Goal: Task Accomplishment & Management: Complete application form

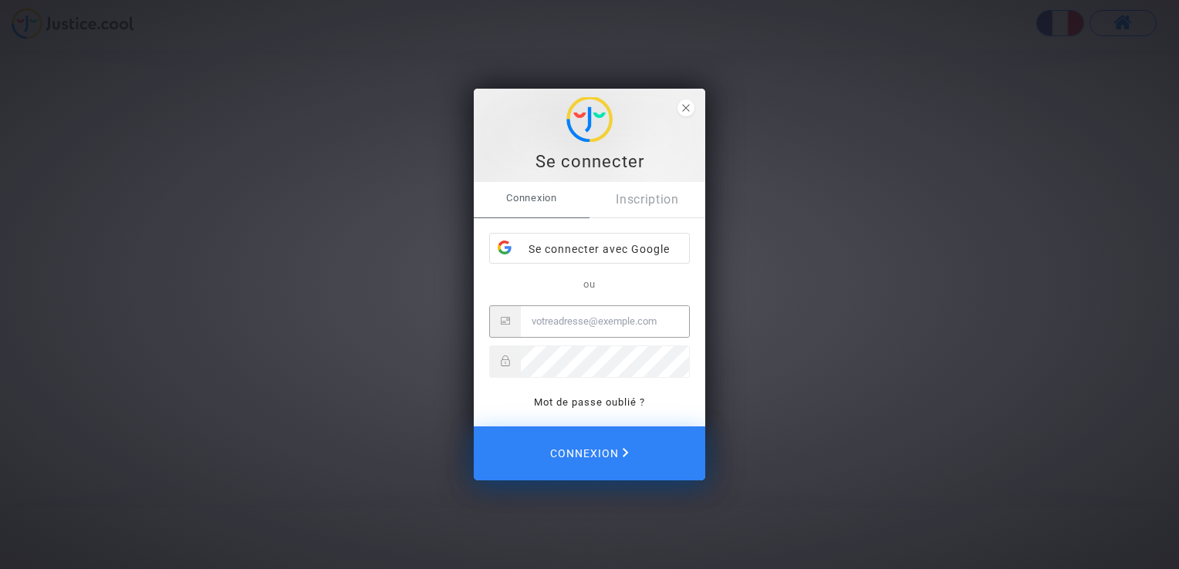
click at [540, 319] on input "Email" at bounding box center [605, 321] width 168 height 31
type input "bertrand.fuss@gmail.com"
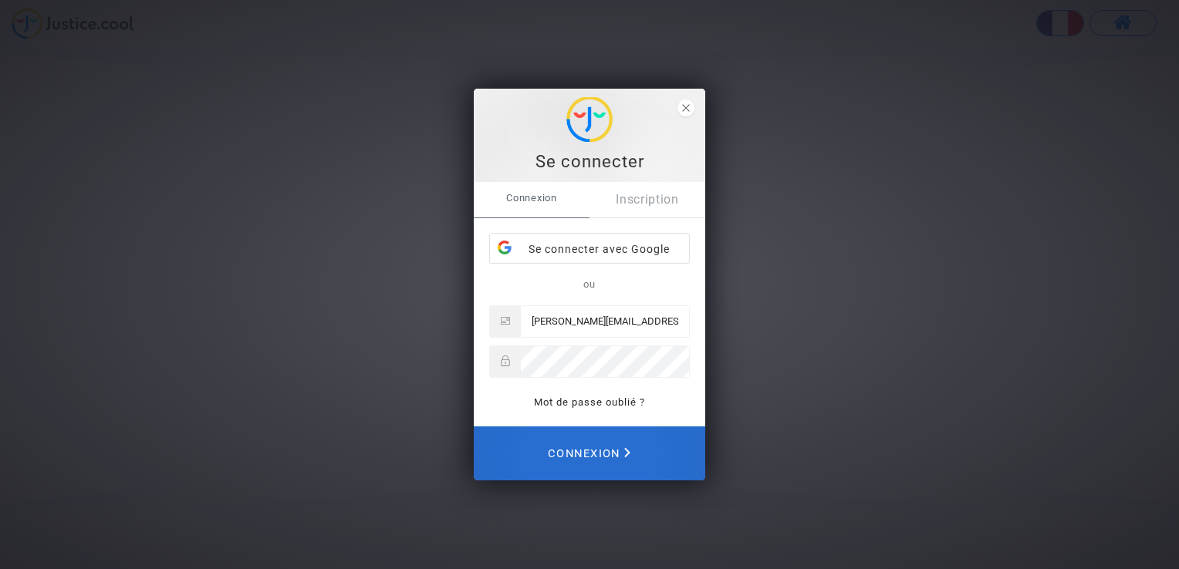
click at [589, 450] on span "Connexion" at bounding box center [589, 454] width 83 height 34
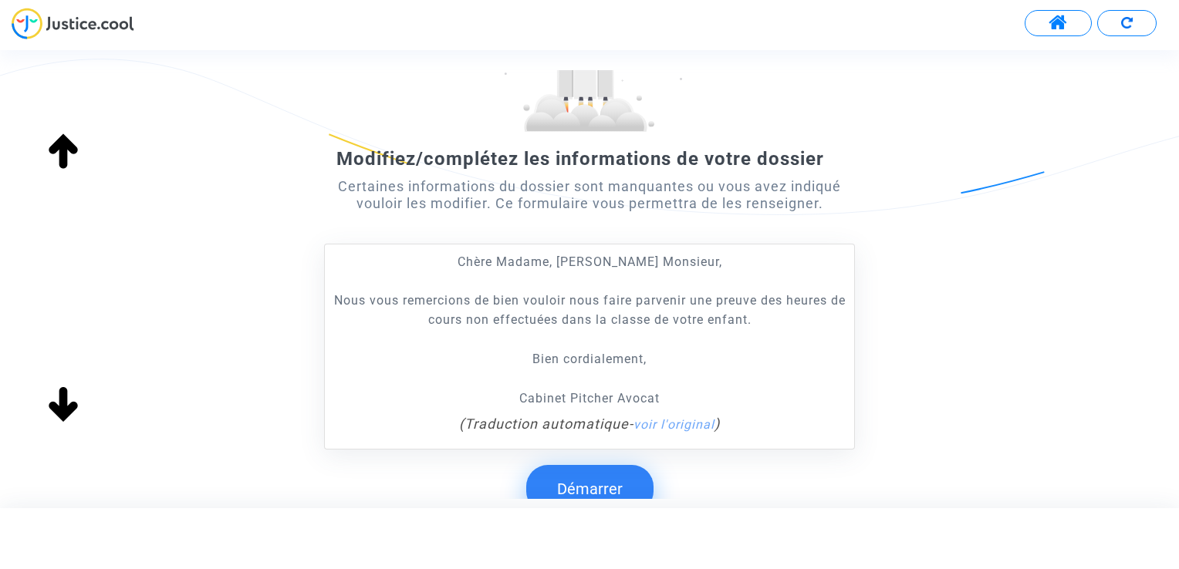
scroll to position [231, 0]
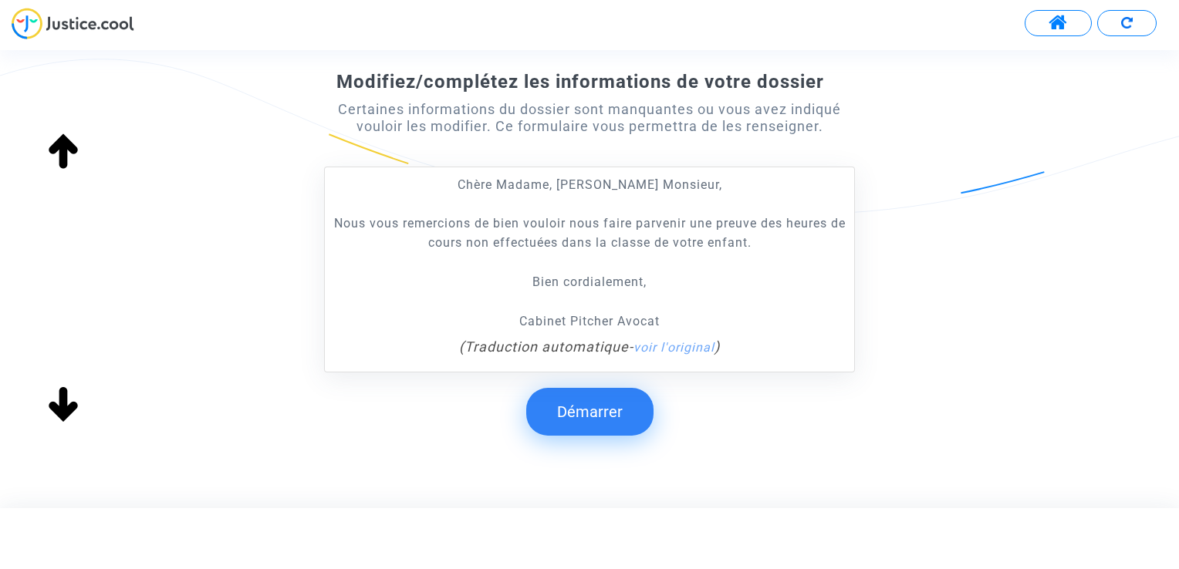
click at [577, 402] on button "Démarrer" at bounding box center [589, 412] width 127 height 48
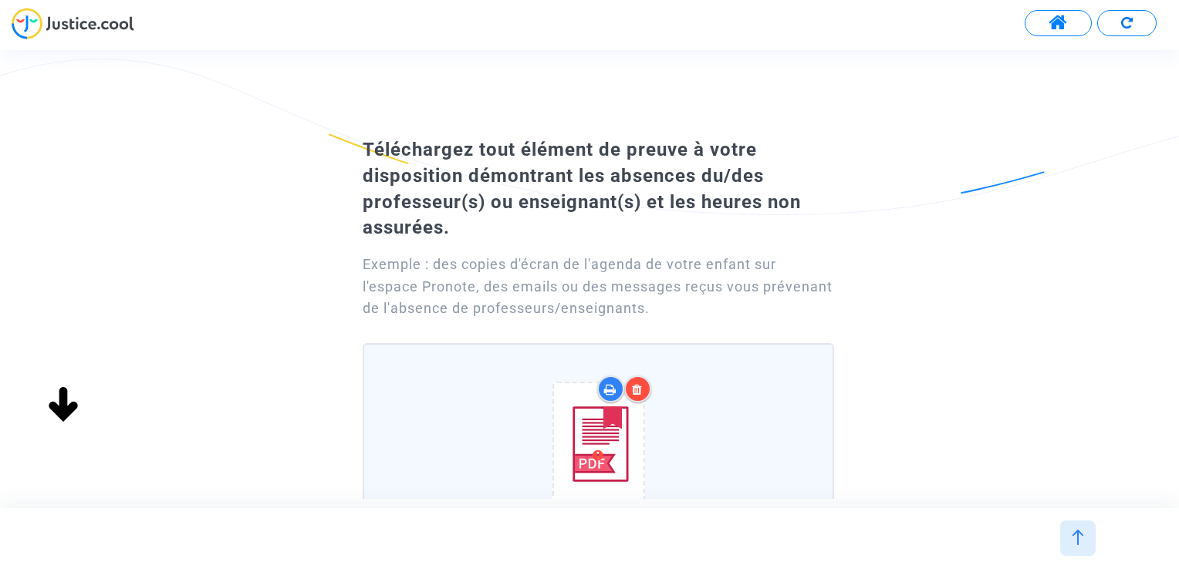
scroll to position [77, 0]
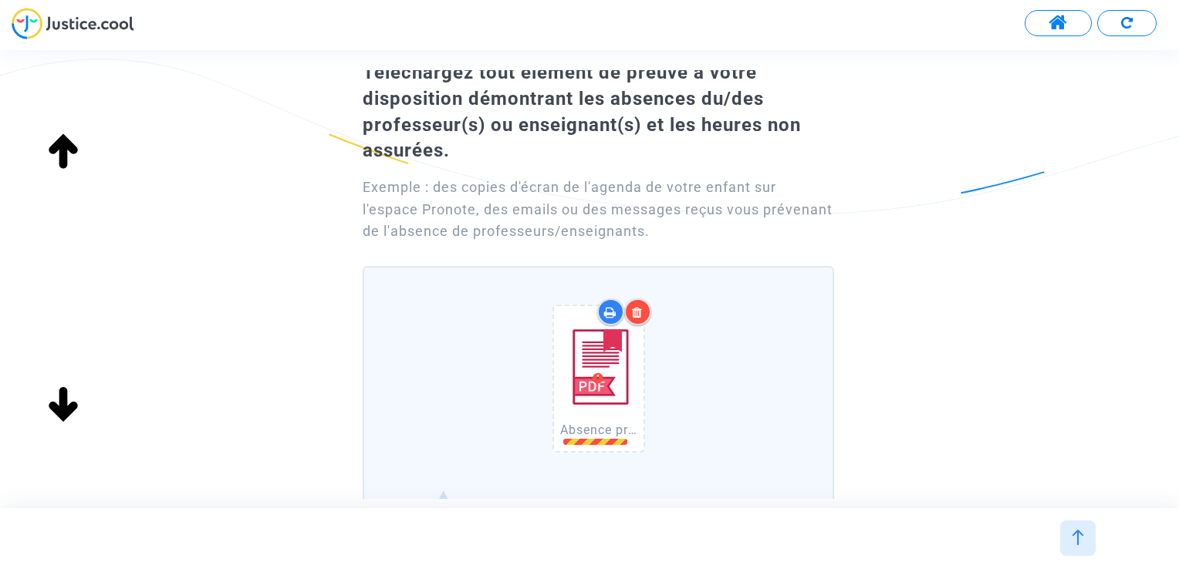
click at [604, 315] on icon at bounding box center [610, 312] width 12 height 12
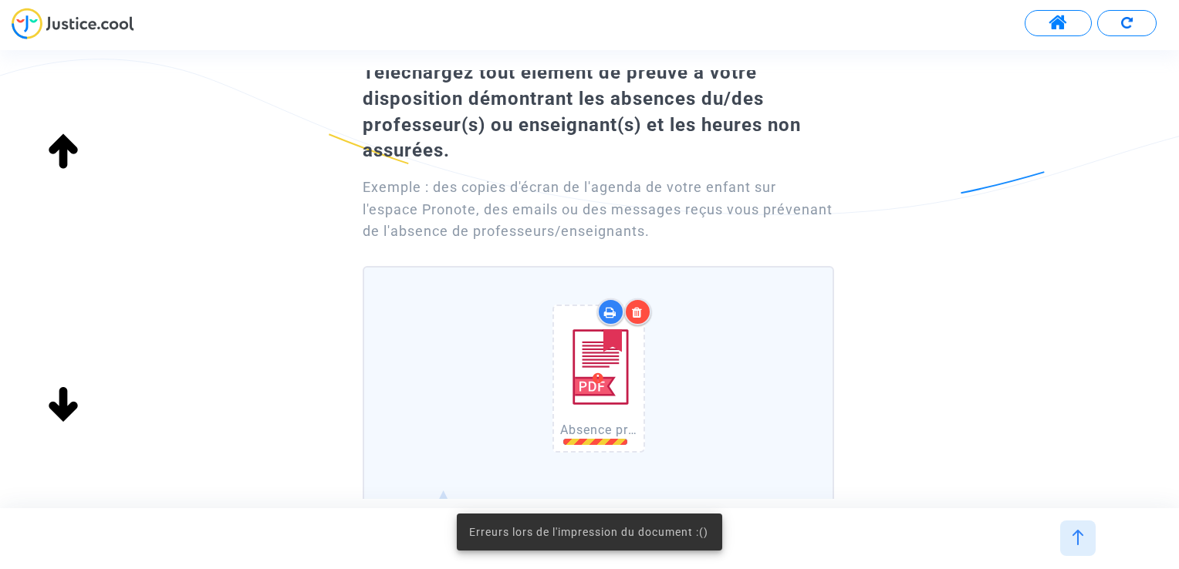
click at [606, 539] on span "Erreurs lors de l'impression du document :()" at bounding box center [588, 531] width 239 height 15
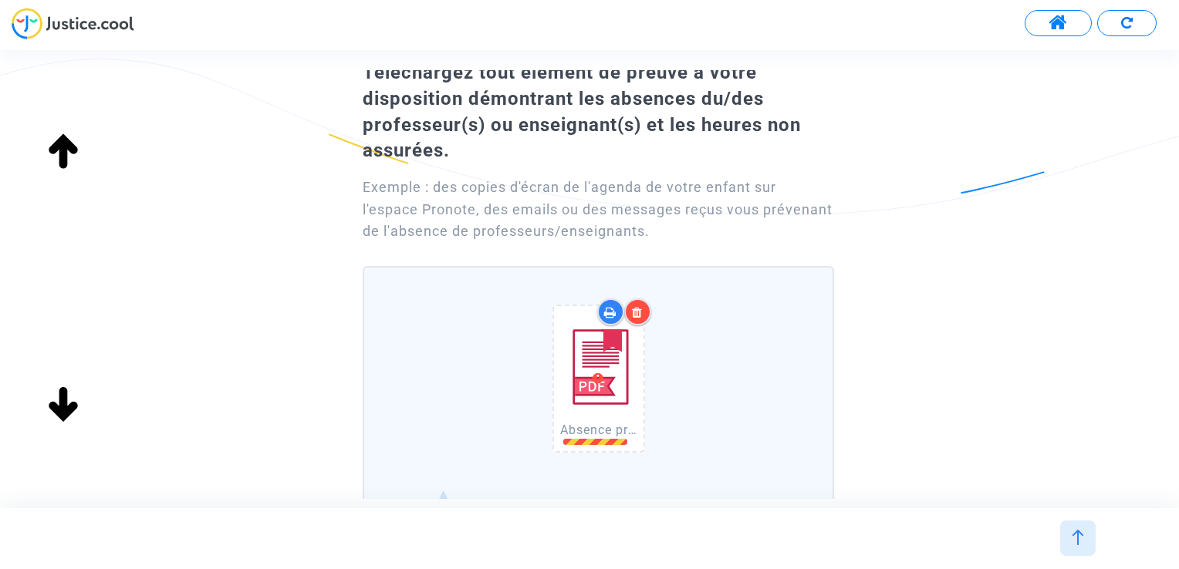
click at [702, 415] on div "Absence prof de français.pdf" at bounding box center [598, 381] width 453 height 197
click at [0, 0] on input "Absence prof de français.pdf Faites glisser vos fichiers ici ou cliquez dans le…" at bounding box center [0, 0] width 0 height 0
click at [639, 313] on icon at bounding box center [637, 312] width 11 height 12
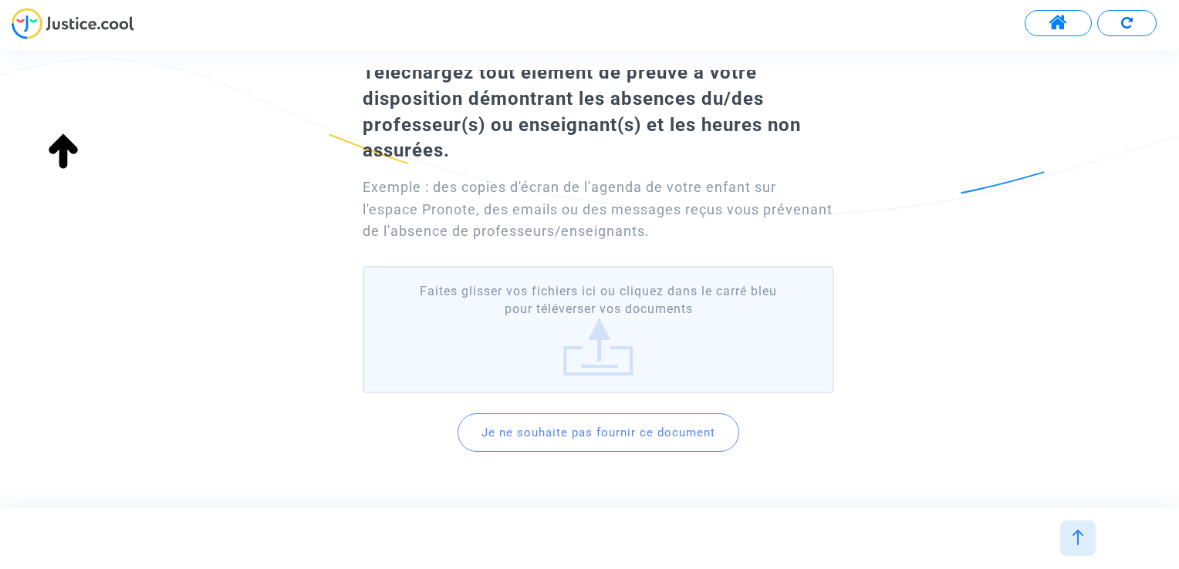
drag, startPoint x: 605, startPoint y: 336, endPoint x: 508, endPoint y: 340, distance: 97.3
click at [508, 340] on label "Faites glisser vos fichiers ici ou cliquez dans le carré bleu pour téléverser v…" at bounding box center [598, 329] width 471 height 127
click at [0, 0] on input "Faites glisser vos fichiers ici ou cliquez dans le carré bleu pour téléverser v…" at bounding box center [0, 0] width 0 height 0
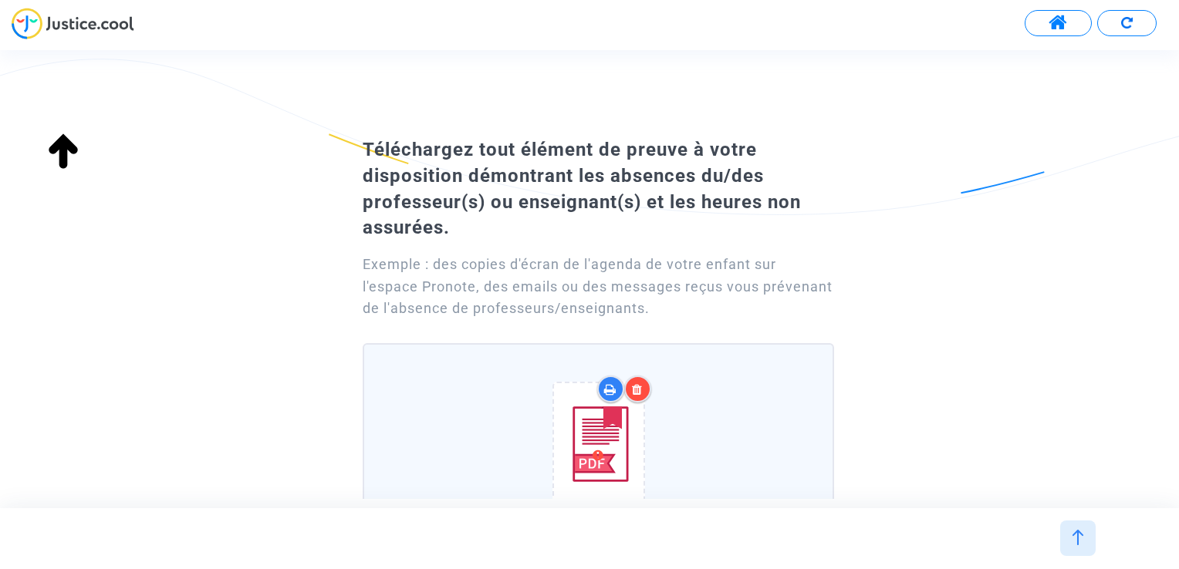
scroll to position [231, 0]
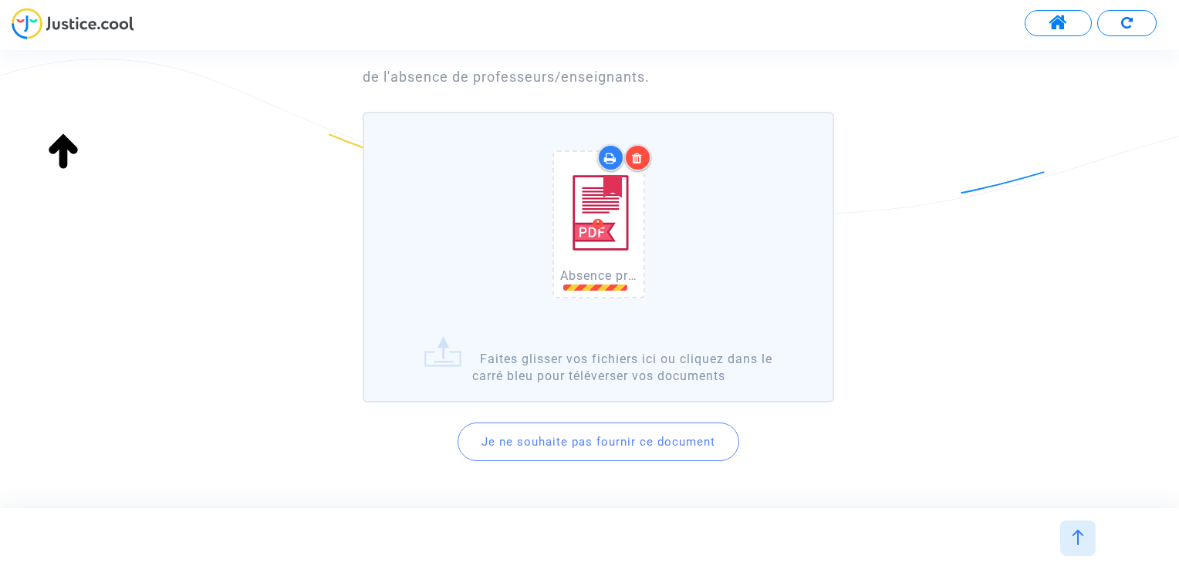
click at [597, 225] on img at bounding box center [598, 212] width 77 height 109
click at [597, 223] on img at bounding box center [598, 212] width 77 height 109
click at [606, 162] on icon at bounding box center [610, 158] width 12 height 12
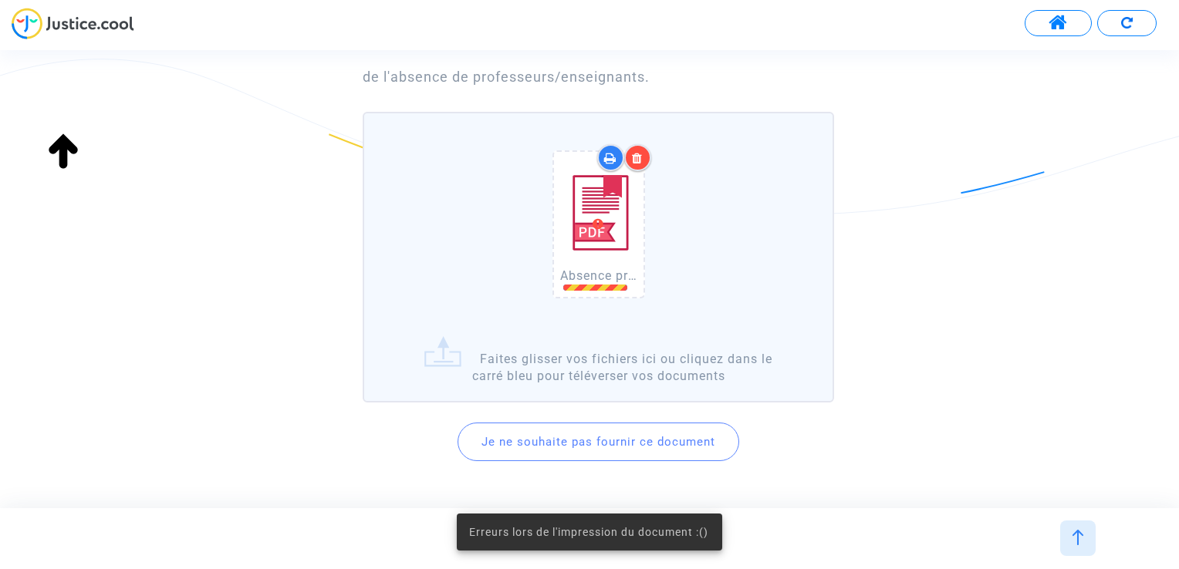
click at [568, 538] on span "Erreurs lors de l'impression du document :()" at bounding box center [588, 531] width 239 height 15
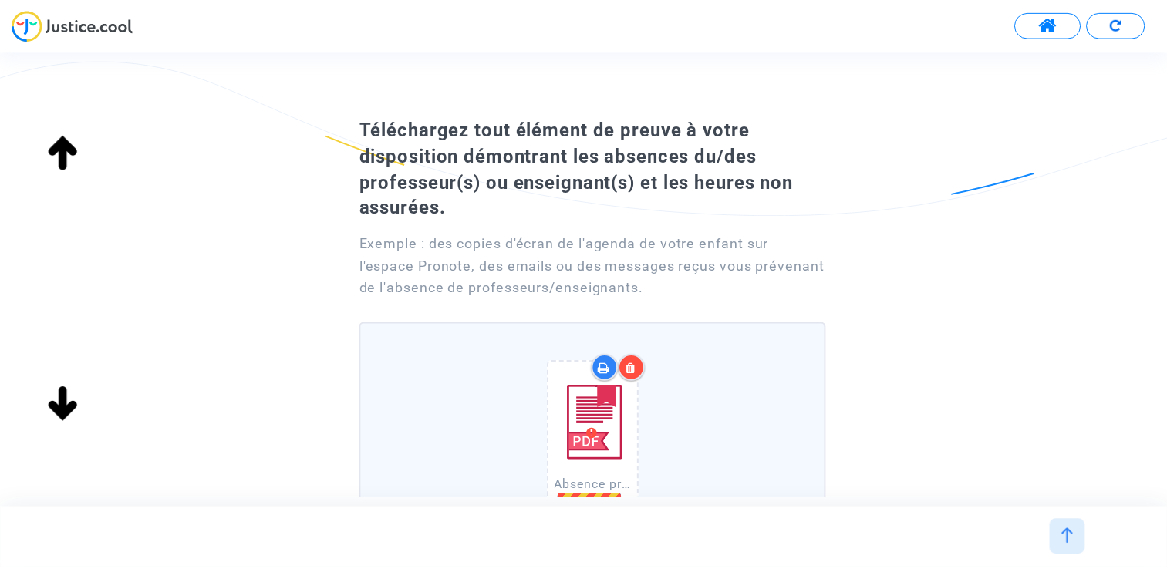
scroll to position [0, 0]
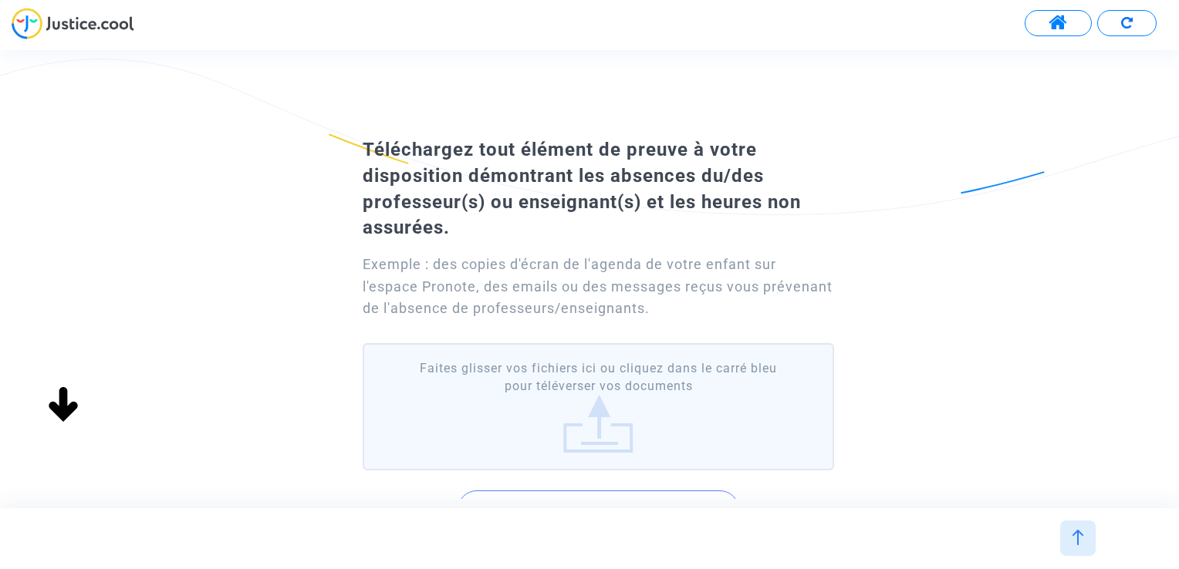
drag, startPoint x: 546, startPoint y: 397, endPoint x: 491, endPoint y: 446, distance: 73.8
click at [491, 446] on label "Faites glisser vos fichiers ici ou cliquez dans le carré bleu pour téléverser v…" at bounding box center [598, 406] width 471 height 127
click at [0, 0] on input "Faites glisser vos fichiers ici ou cliquez dans le carré bleu pour téléverser v…" at bounding box center [0, 0] width 0 height 0
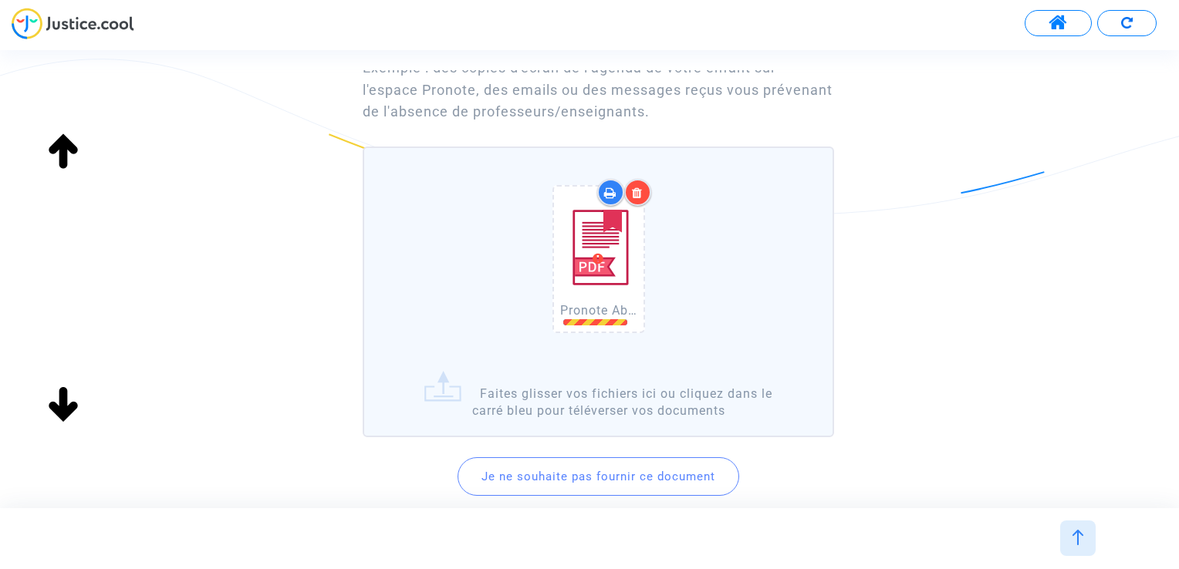
scroll to position [231, 0]
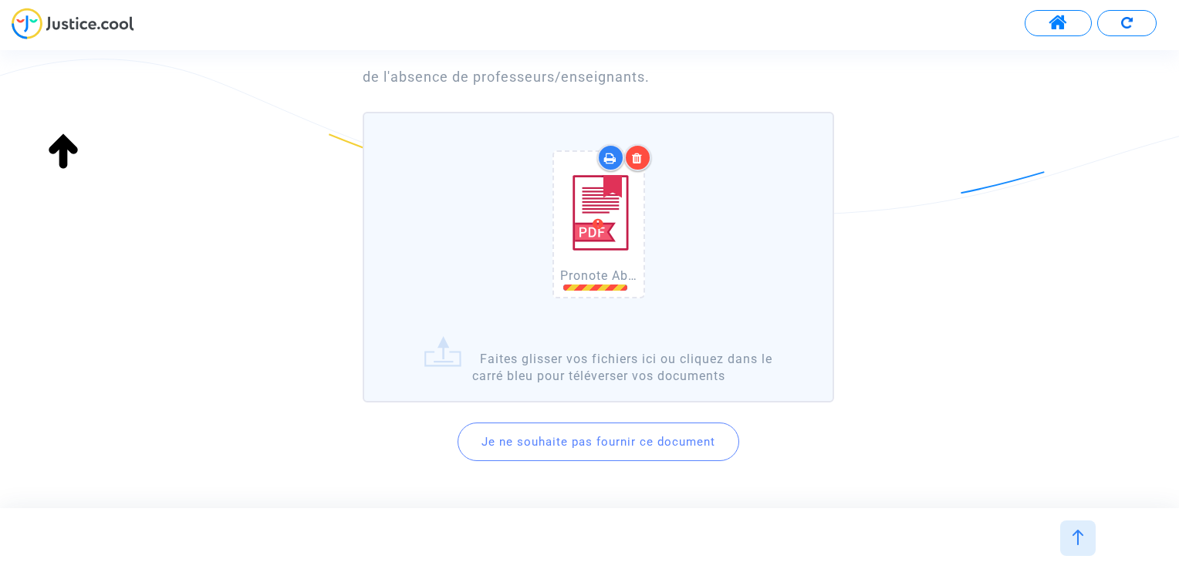
drag, startPoint x: 635, startPoint y: 332, endPoint x: 475, endPoint y: 351, distance: 160.8
click at [475, 351] on label "Pronote Absence prof de français.pdf Faites glisser vos fichiers ici ou cliquez…" at bounding box center [598, 257] width 471 height 291
click at [0, 0] on input "Pronote Absence prof de français.pdf Faites glisser vos fichiers ici ou cliquez…" at bounding box center [0, 0] width 0 height 0
click at [636, 160] on icon at bounding box center [637, 158] width 11 height 12
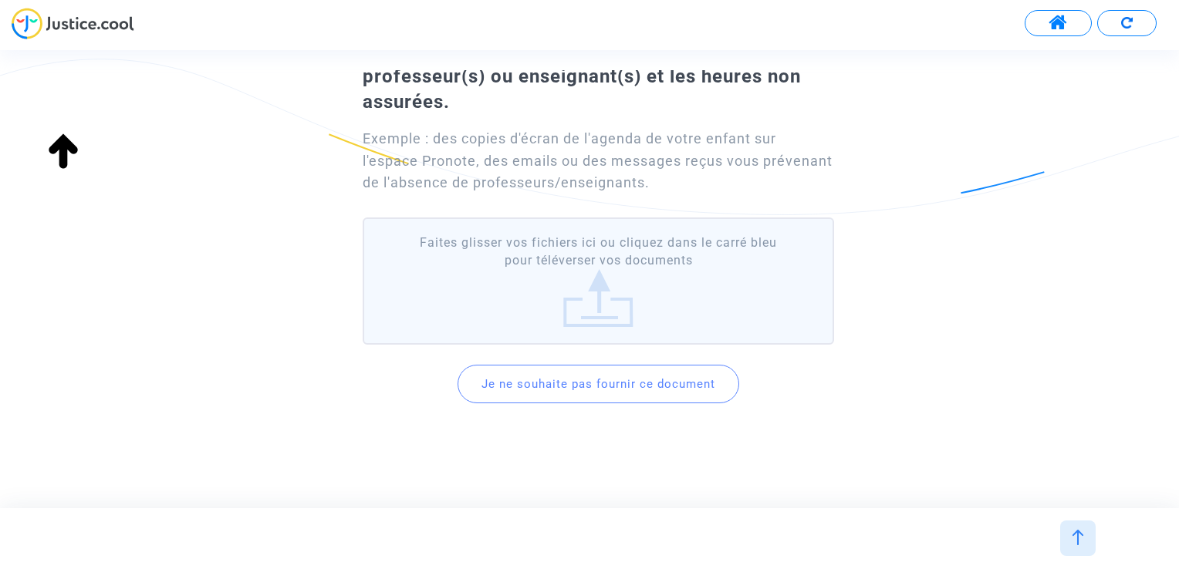
drag, startPoint x: 568, startPoint y: 291, endPoint x: 532, endPoint y: 288, distance: 35.6
drag, startPoint x: 532, startPoint y: 288, endPoint x: 497, endPoint y: 295, distance: 36.2
click at [497, 295] on label "Faites glisser vos fichiers ici ou cliquez dans le carré bleu pour téléverser v…" at bounding box center [598, 281] width 471 height 127
click at [0, 0] on input "Faites glisser vos fichiers ici ou cliquez dans le carré bleu pour téléverser v…" at bounding box center [0, 0] width 0 height 0
